Goal: Navigation & Orientation: Understand site structure

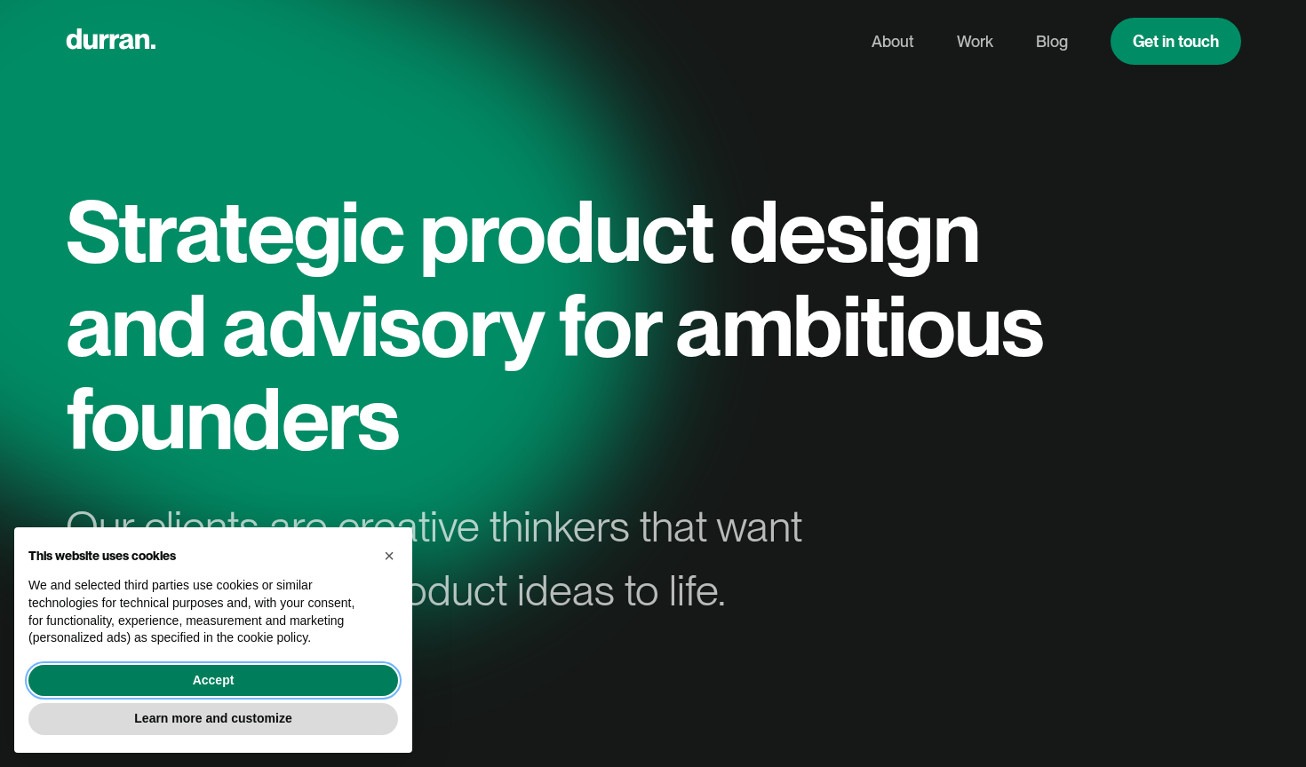
click at [206, 687] on button "Accept" at bounding box center [213, 681] width 370 height 32
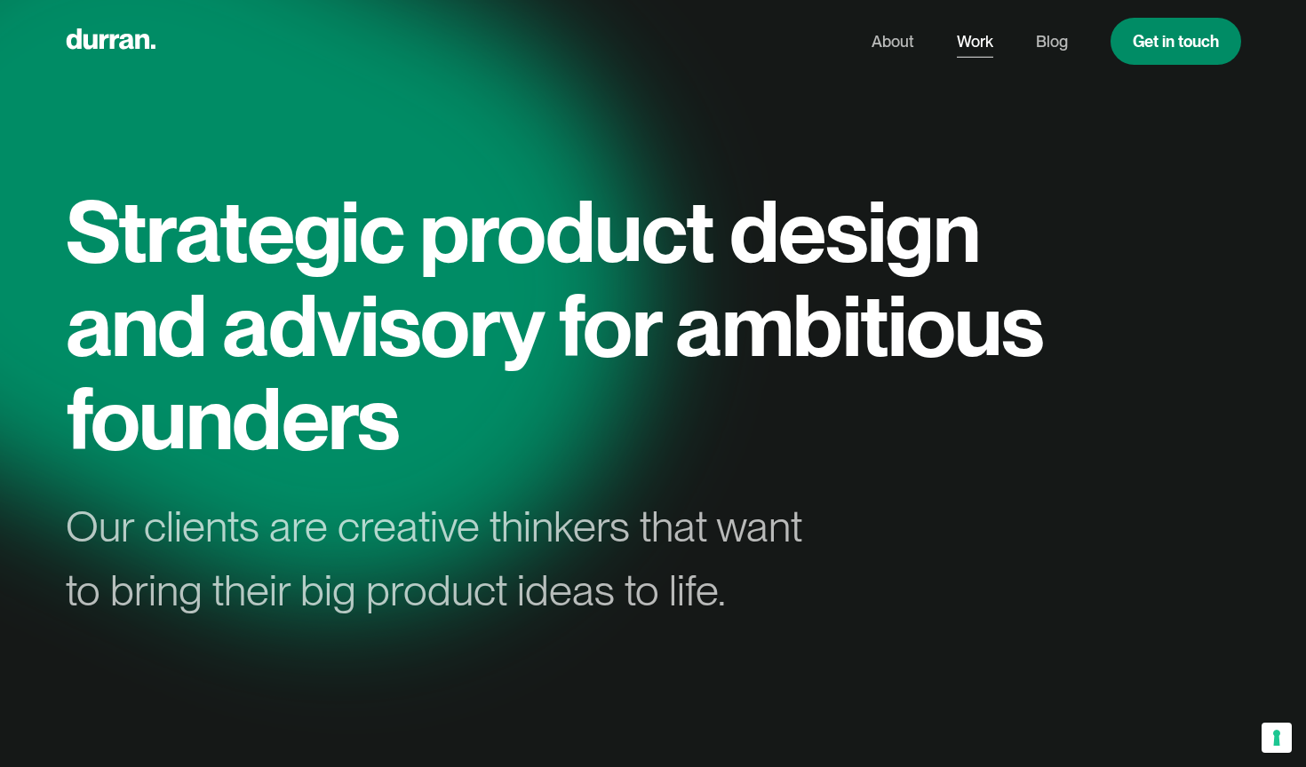
click at [970, 47] on link "Work" at bounding box center [975, 42] width 36 height 34
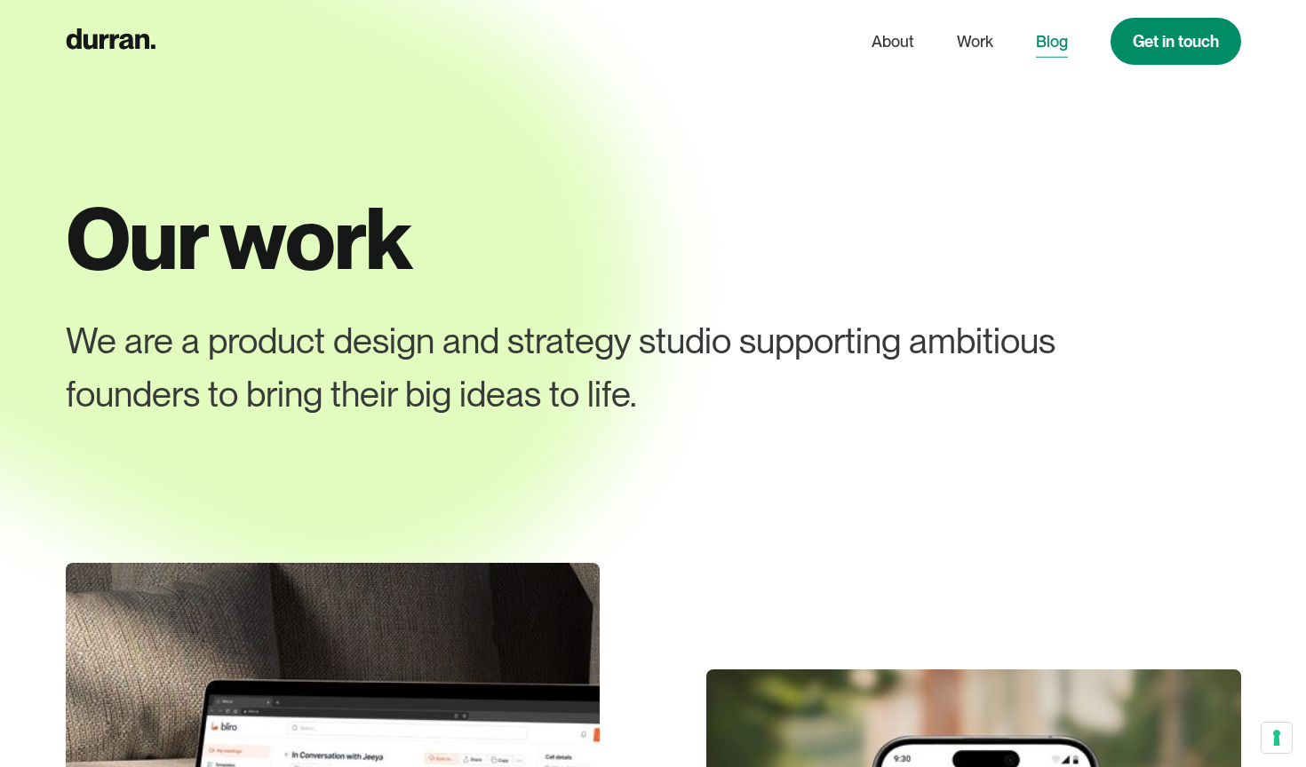
click at [1044, 42] on link "Blog" at bounding box center [1052, 42] width 32 height 34
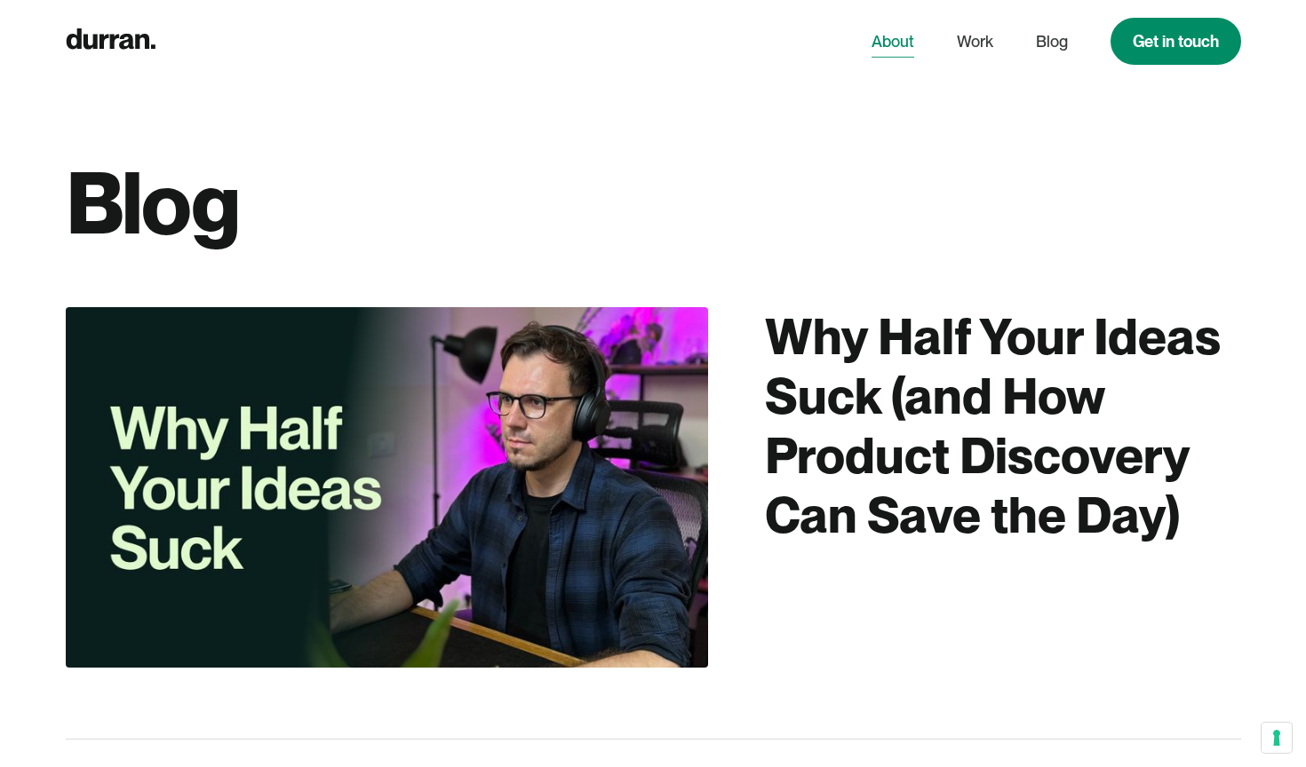
click at [907, 46] on link "About" at bounding box center [892, 42] width 43 height 34
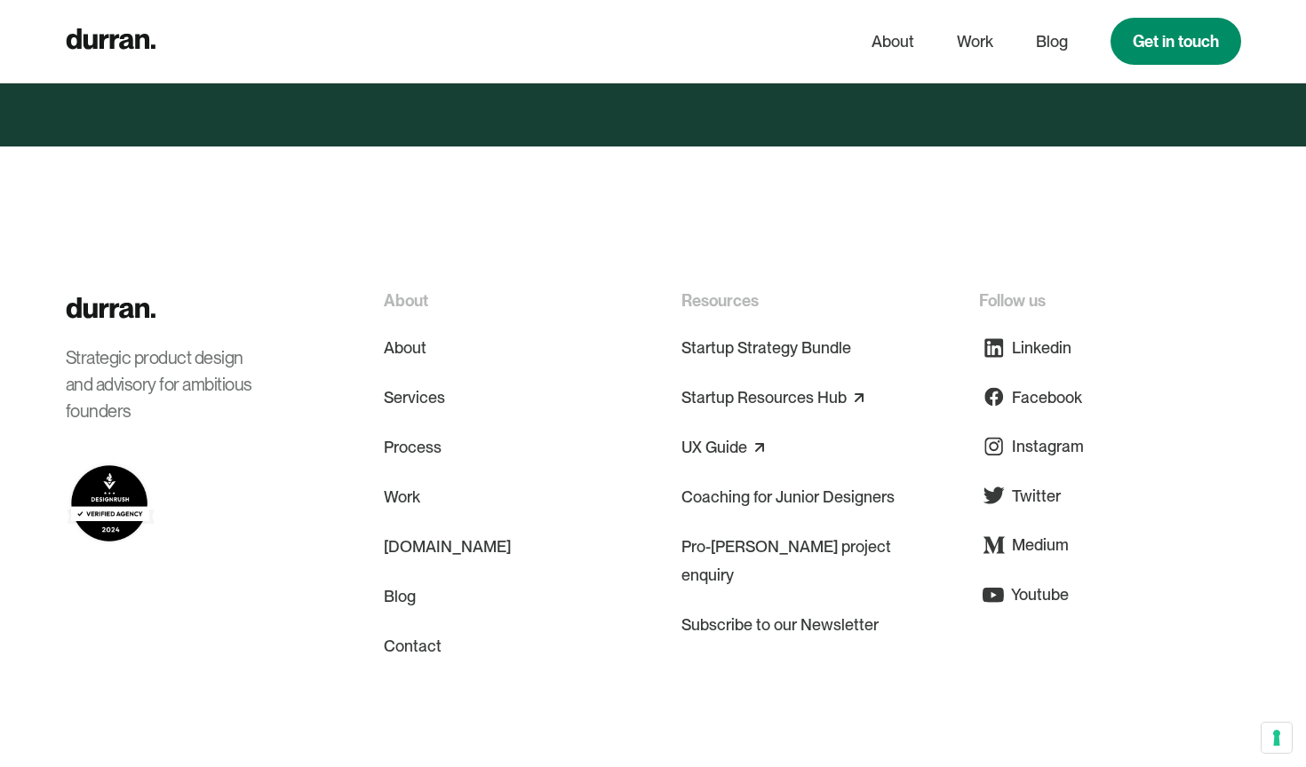
scroll to position [7872, 0]
